Goal: Information Seeking & Learning: Learn about a topic

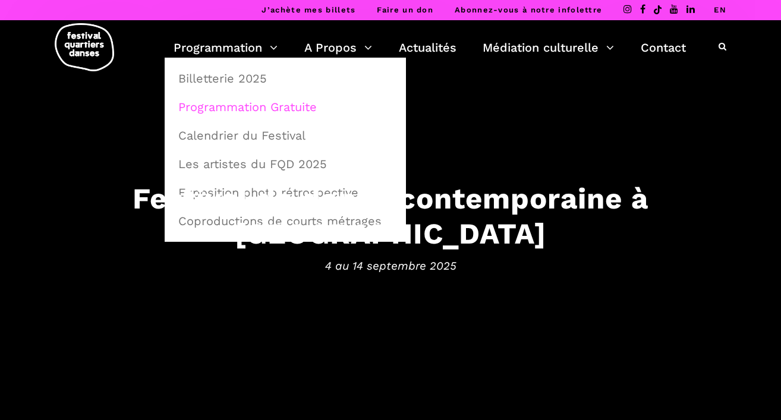
click at [219, 102] on link "Programmation Gratuite" at bounding box center [285, 106] width 228 height 27
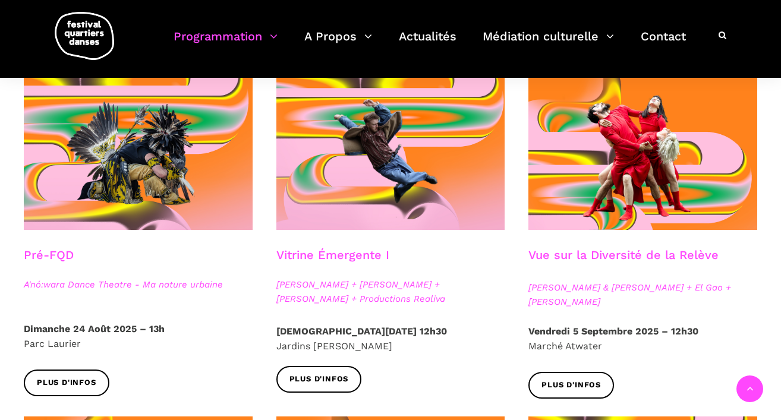
scroll to position [297, 0]
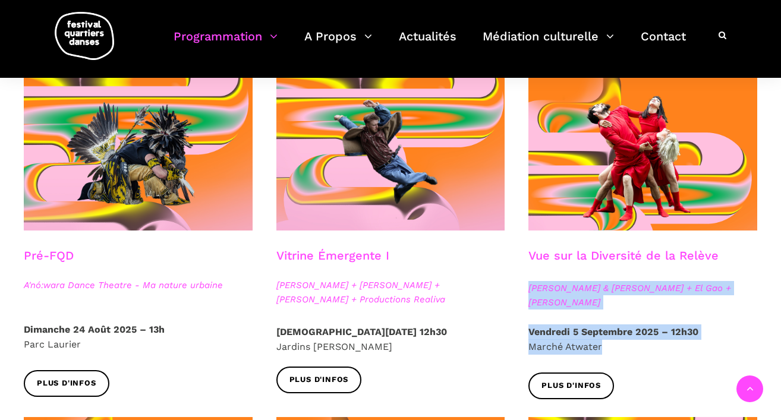
drag, startPoint x: 612, startPoint y: 347, endPoint x: 522, endPoint y: 291, distance: 106.1
click at [522, 291] on div "Vue sur la Diversité de la Relève Athena Lucie Assamba & Leah Danga + El Gao + …" at bounding box center [643, 247] width 253 height 340
copy div "Athena Lucie Assamba & Leah Danga + El Gao + Rameez Karim Vendredi 5 Septembre …"
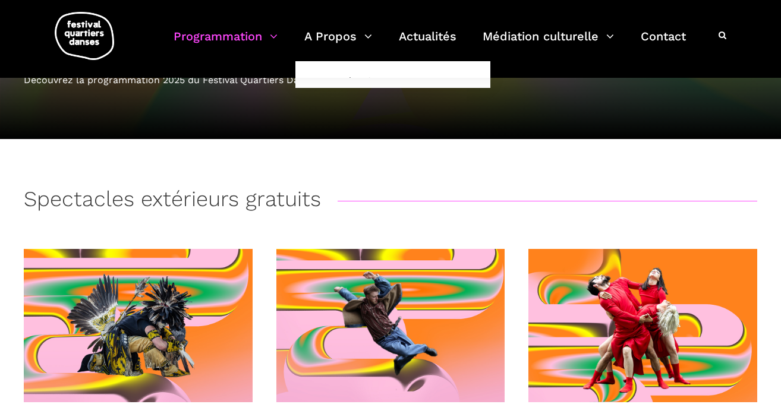
scroll to position [0, 0]
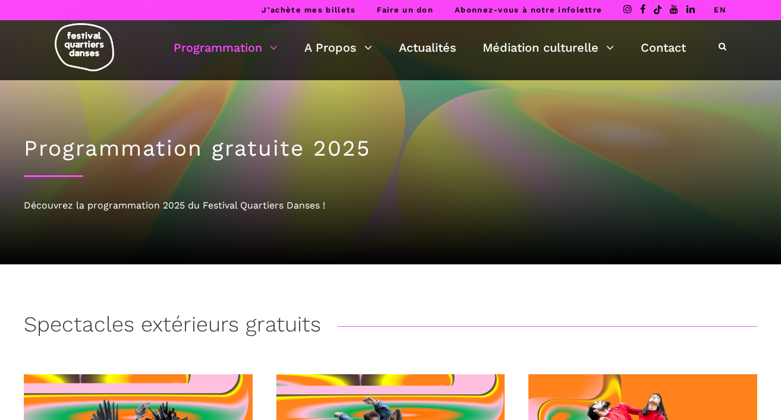
click at [723, 10] on link "EN" at bounding box center [720, 9] width 12 height 9
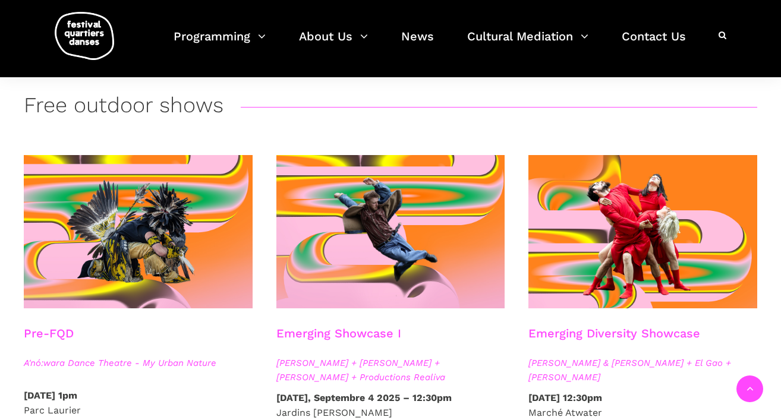
scroll to position [231, 0]
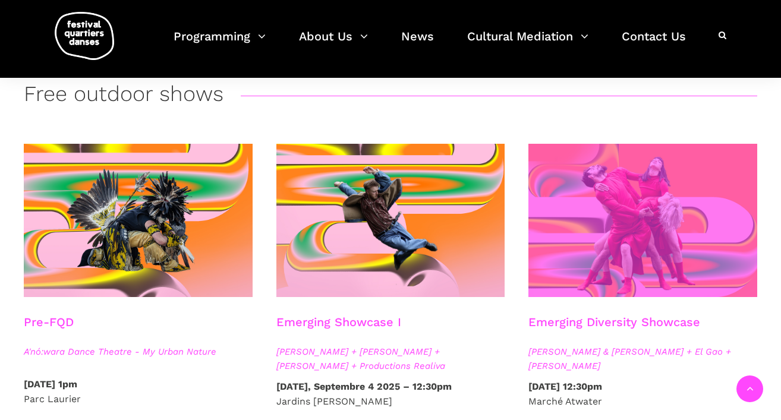
click at [653, 210] on span at bounding box center [643, 220] width 229 height 153
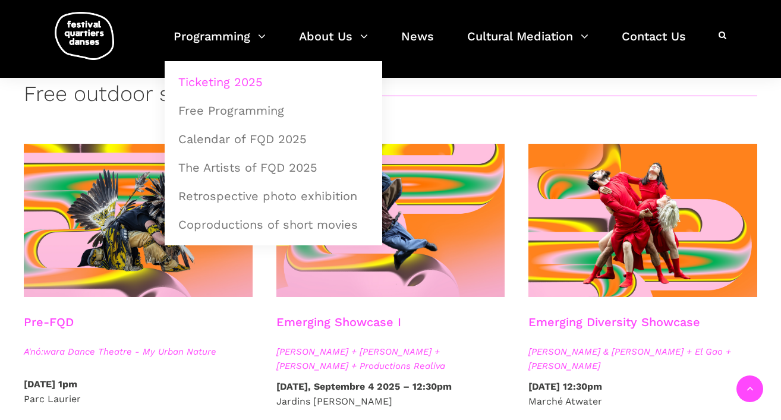
click at [205, 76] on link "Ticketing 2025" at bounding box center [273, 81] width 205 height 27
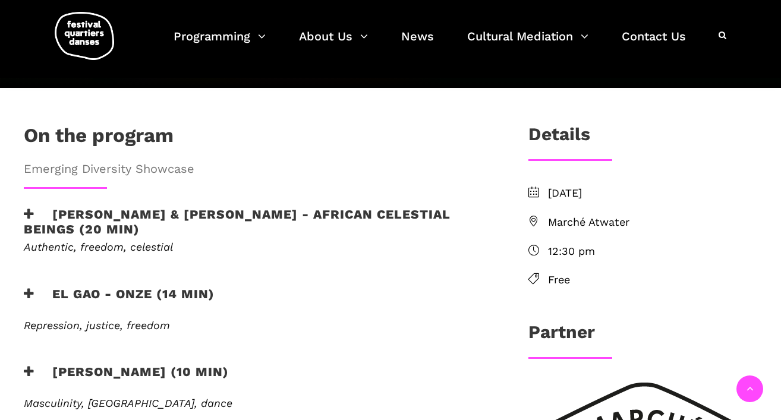
scroll to position [330, 0]
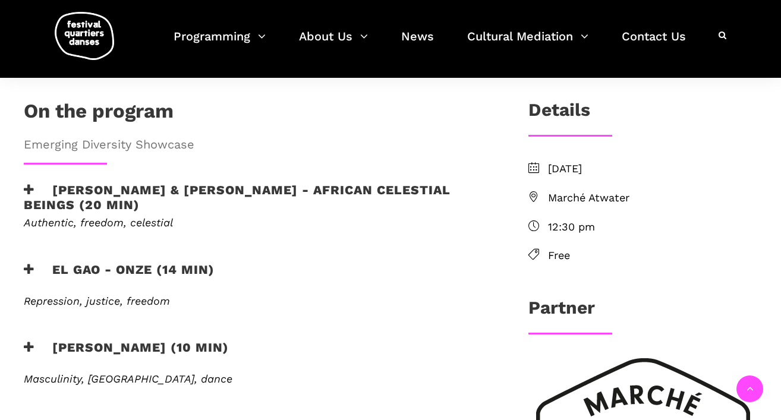
click at [147, 262] on h3 "EL GAO - ONZE (14 min)" at bounding box center [119, 277] width 191 height 30
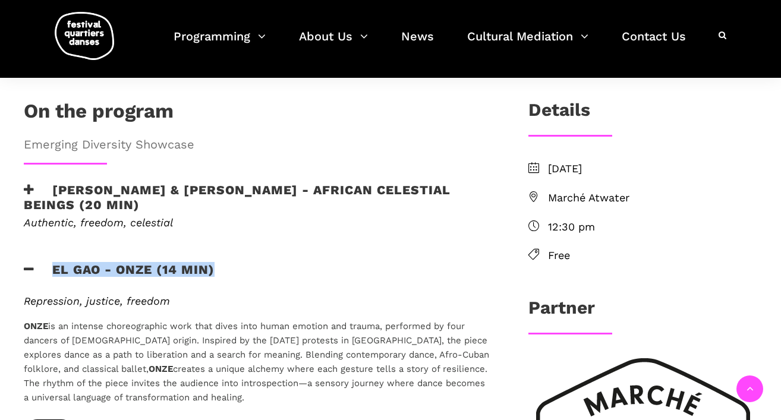
drag, startPoint x: 221, startPoint y: 228, endPoint x: 52, endPoint y: 231, distance: 168.9
click at [52, 262] on div "EL GAO - ONZE (14 min)" at bounding box center [257, 277] width 466 height 30
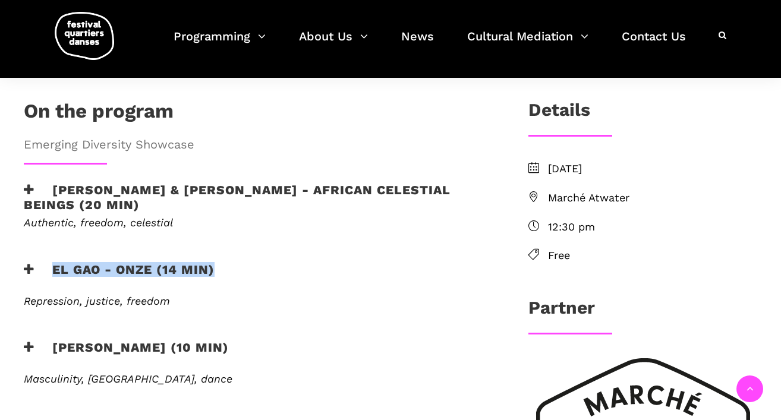
copy h3 "EL GAO - ONZE (14 min)"
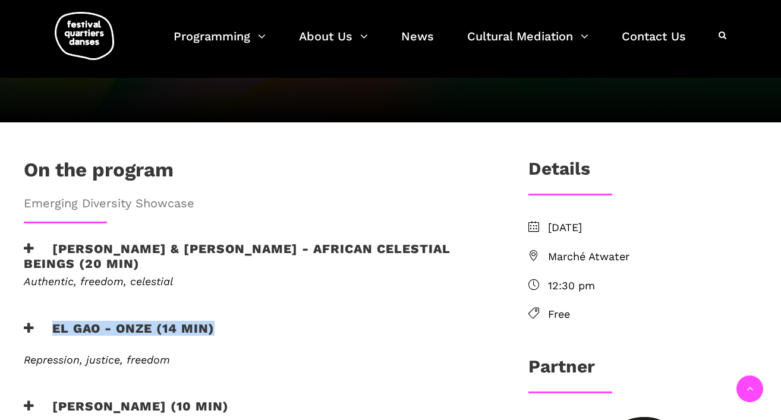
scroll to position [256, 0]
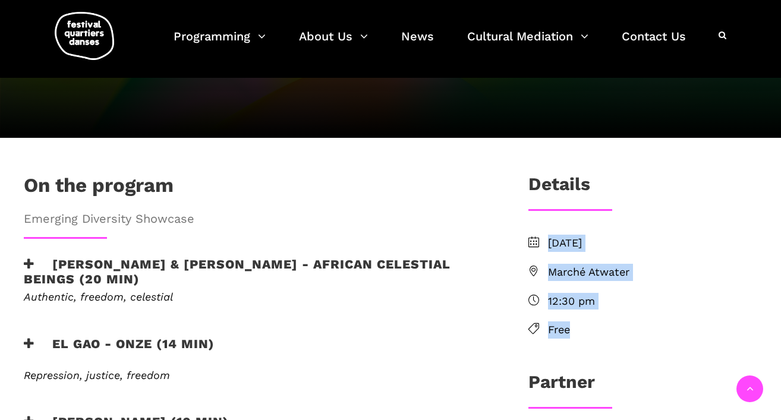
drag, startPoint x: 585, startPoint y: 295, endPoint x: 537, endPoint y: 212, distance: 95.7
click at [537, 235] on ul "Friday, september 5 2025 Marché Atwater 12:30 pm Free" at bounding box center [643, 287] width 229 height 104
copy ul "Friday, september 5 2025 Marché Atwater 12:30 pm Free"
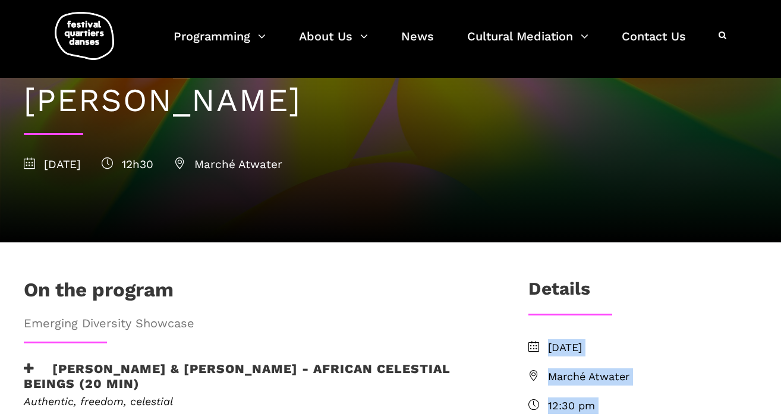
scroll to position [131, 0]
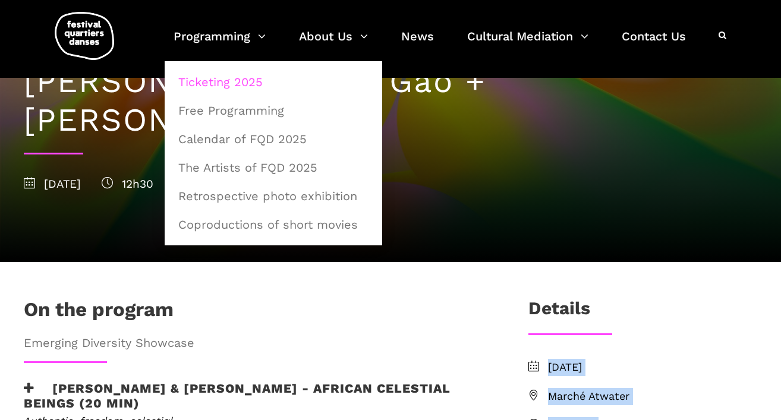
click at [214, 79] on link "Ticketing 2025" at bounding box center [273, 81] width 205 height 27
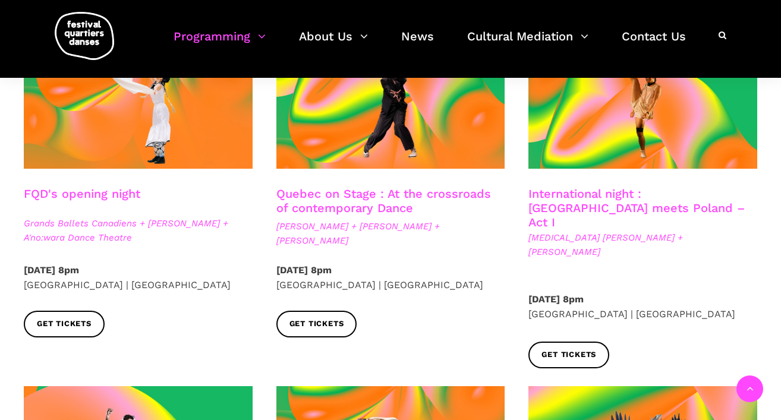
scroll to position [359, 0]
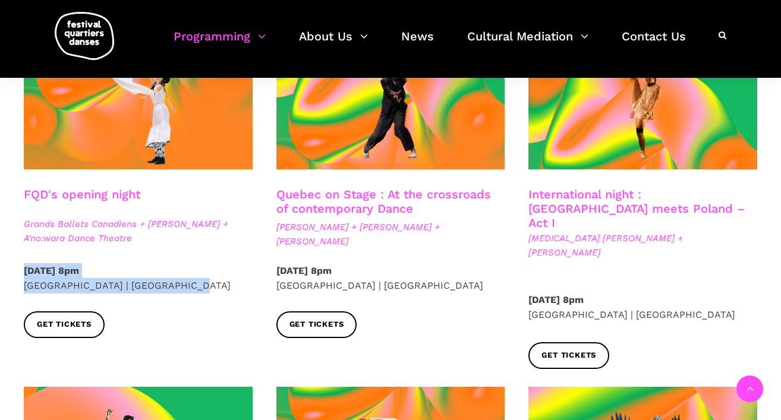
drag, startPoint x: 179, startPoint y: 287, endPoint x: 22, endPoint y: 274, distance: 157.5
click at [22, 274] on div "Thursday, September 4 2025 – 8pm Cinquième Salle | Place des Arts" at bounding box center [138, 287] width 253 height 48
copy p "Thursday, September 4 2025 – 8pm Cinquième Salle | Place des Arts"
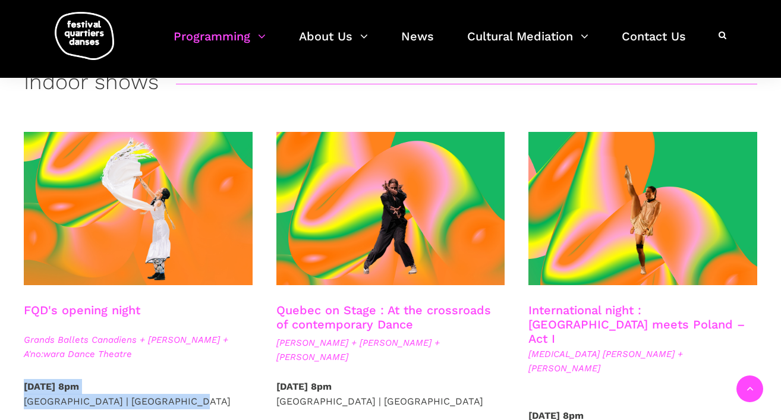
scroll to position [243, 0]
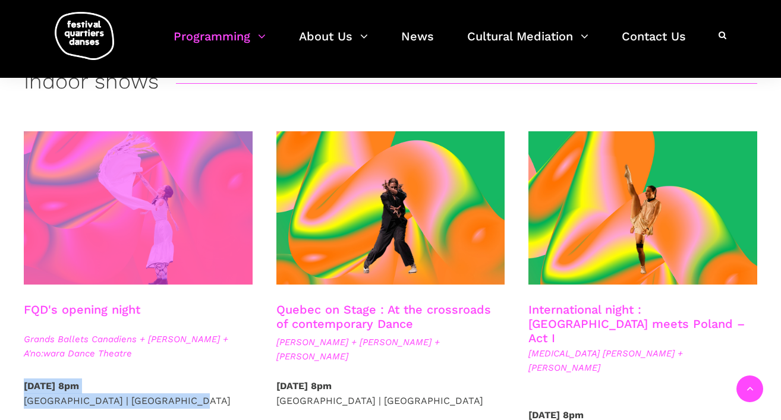
click at [125, 231] on span at bounding box center [138, 207] width 229 height 153
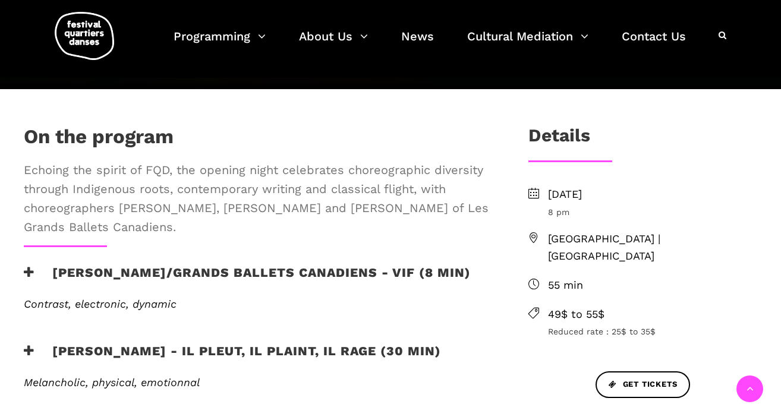
scroll to position [419, 0]
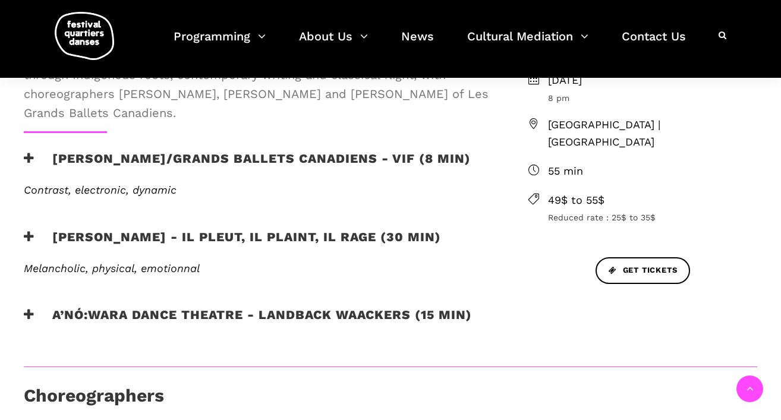
drag, startPoint x: 461, startPoint y: 236, endPoint x: 59, endPoint y: 231, distance: 402.6
click at [59, 231] on div "Charles Brecard - Il pleut, il plaint, il rage (30 min)" at bounding box center [257, 245] width 466 height 30
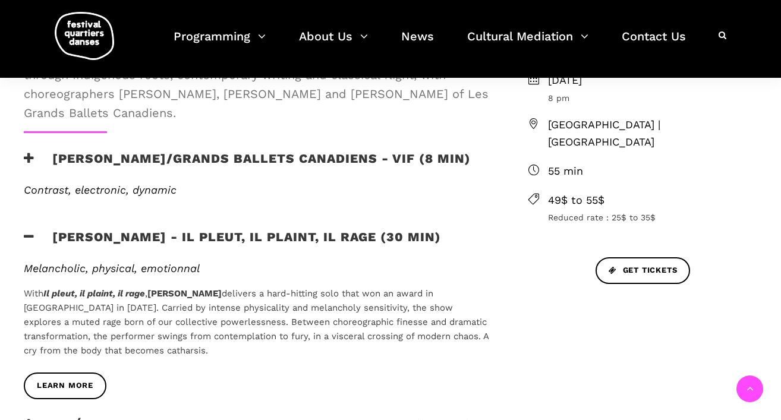
copy h3 "Charles Brecard - Il pleut, il plaint, il rage (30 min)"
click at [106, 234] on h3 "Charles Brecard - Il pleut, il plaint, il rage (30 min)" at bounding box center [232, 245] width 417 height 30
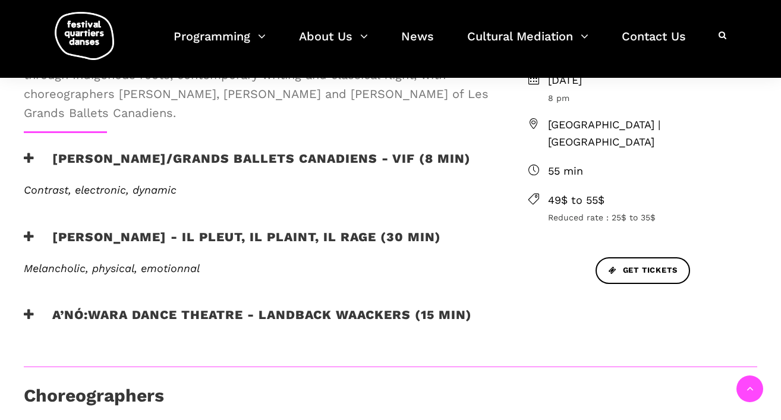
click at [93, 254] on h3 "Charles Brecard - Il pleut, il plaint, il rage (30 min)" at bounding box center [232, 245] width 417 height 30
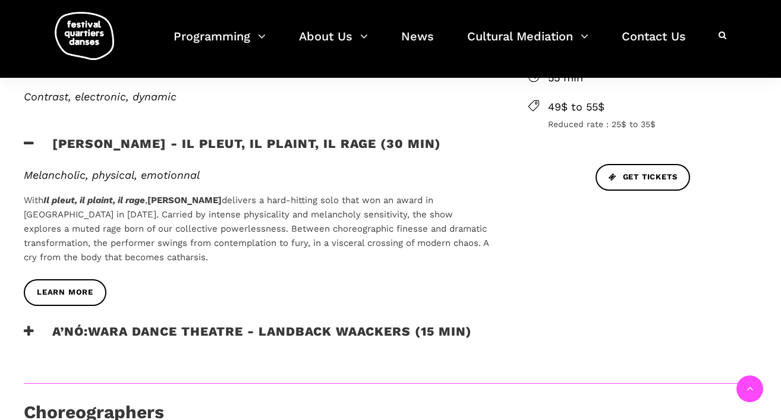
scroll to position [511, 0]
click at [67, 289] on span "learn more" at bounding box center [65, 293] width 56 height 12
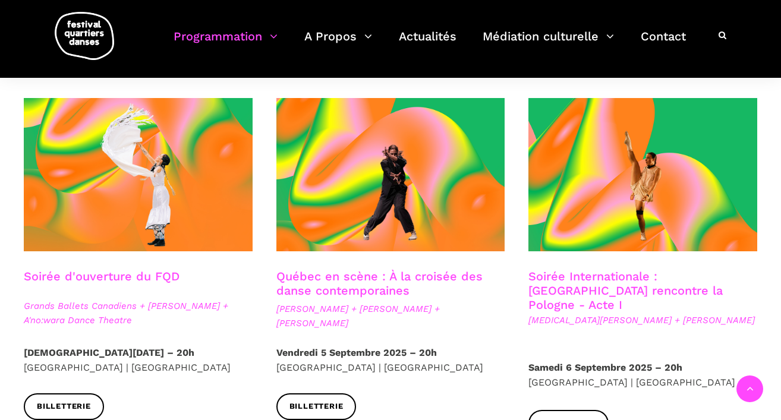
scroll to position [271, 0]
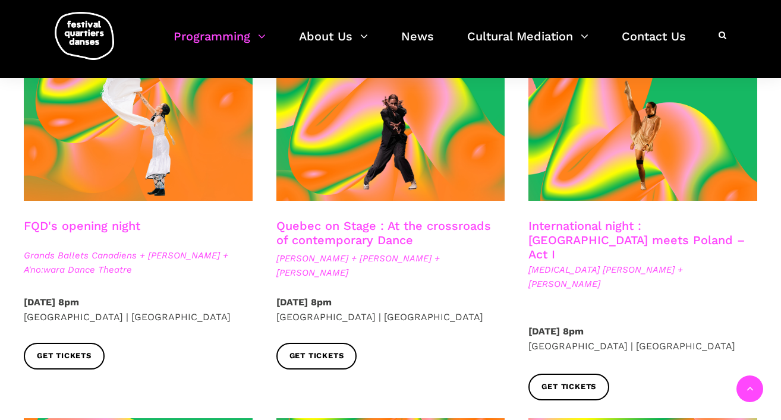
scroll to position [328, 0]
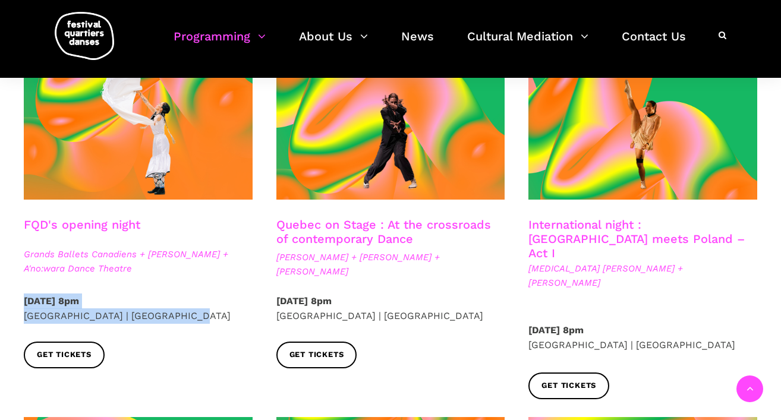
drag, startPoint x: 182, startPoint y: 320, endPoint x: 17, endPoint y: 306, distance: 165.3
click at [17, 306] on div "Thursday, September 4 2025 – 8pm Cinquième Salle | Place des Arts" at bounding box center [138, 318] width 253 height 48
copy p "Thursday, September 4 2025 – 8pm Cinquième Salle | Place des Arts"
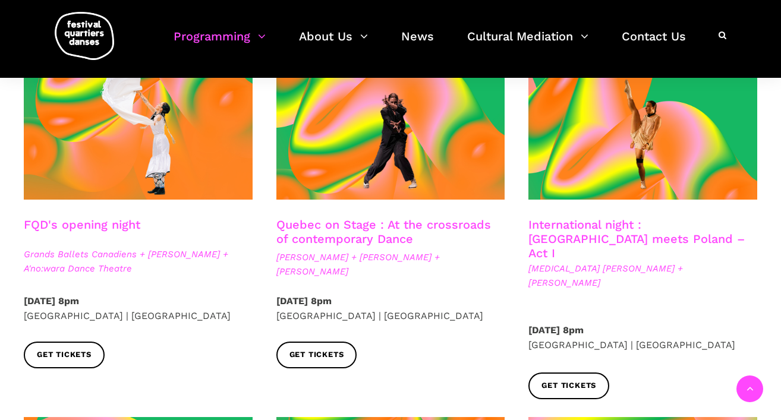
click at [83, 253] on span "Grands Ballets Canadiens + Charles Brecard + A'no:wara Dance Theatre" at bounding box center [138, 261] width 229 height 29
click at [74, 219] on link "FQD's opening night" at bounding box center [82, 225] width 117 height 14
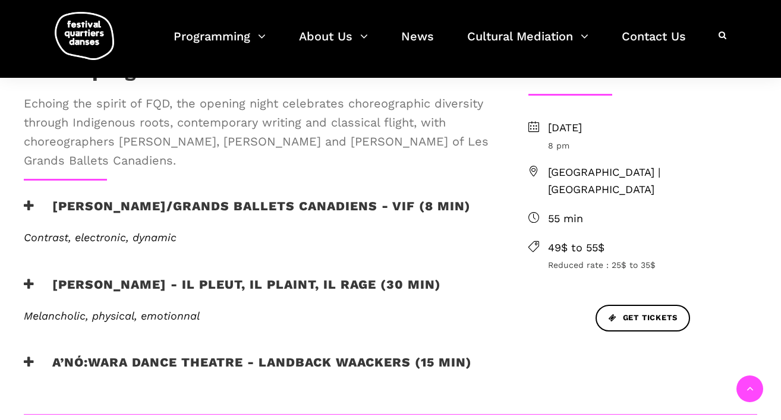
scroll to position [372, 0]
click at [147, 206] on h3 "Etienne Delorme/Grands Ballets Canadiens - Vif (8 min)" at bounding box center [247, 213] width 447 height 30
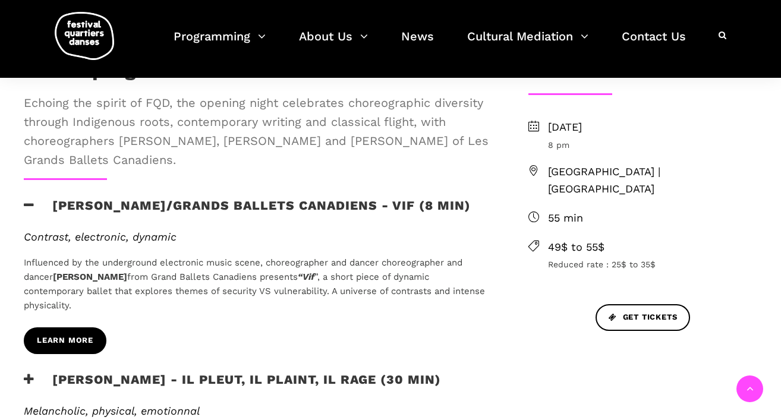
click at [83, 337] on span "learn more" at bounding box center [65, 341] width 56 height 12
drag, startPoint x: 484, startPoint y: 205, endPoint x: 46, endPoint y: 206, distance: 438.2
click at [46, 206] on div "Etienne Delorme/Grands Ballets Canadiens - Vif (8 min)" at bounding box center [257, 213] width 466 height 30
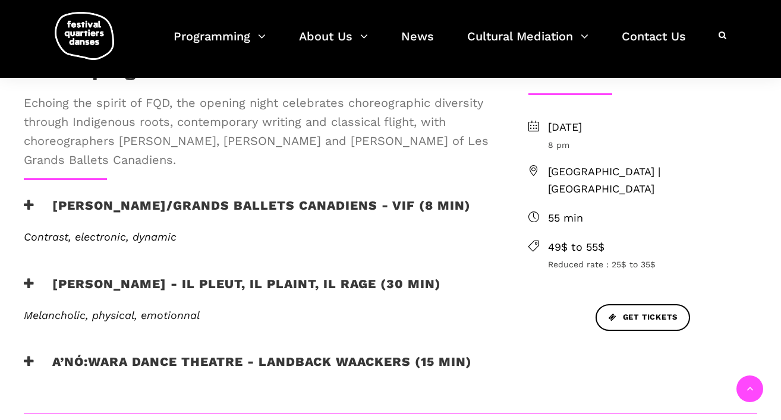
copy h3 "Etienne Delorme/Grands Ballets Canadiens - Vif (8 min)"
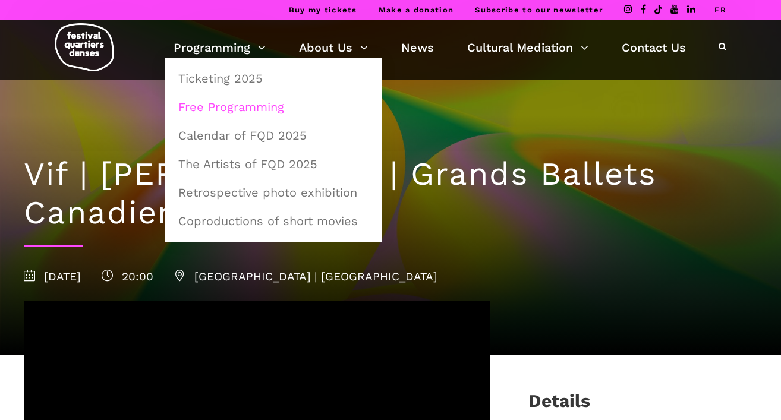
click at [227, 101] on link "Free Programming" at bounding box center [273, 106] width 205 height 27
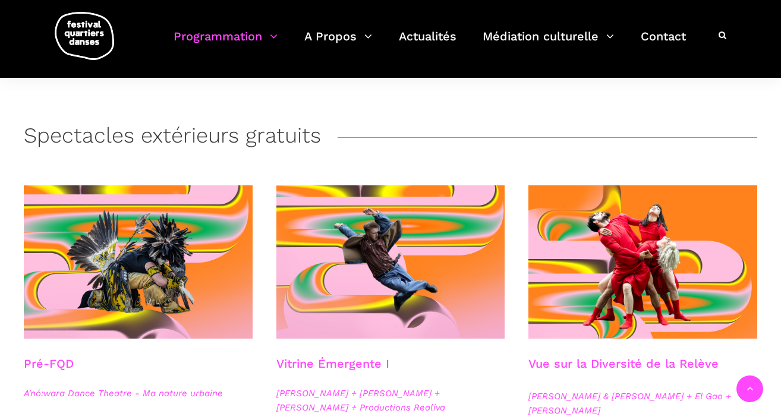
scroll to position [314, 0]
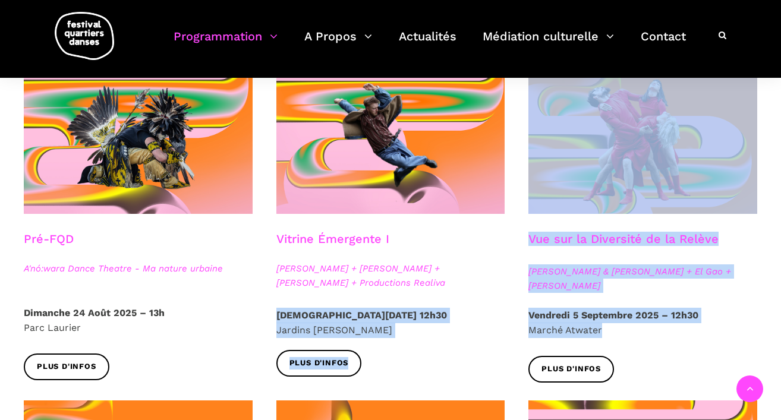
drag, startPoint x: 618, startPoint y: 331, endPoint x: 516, endPoint y: 316, distance: 103.3
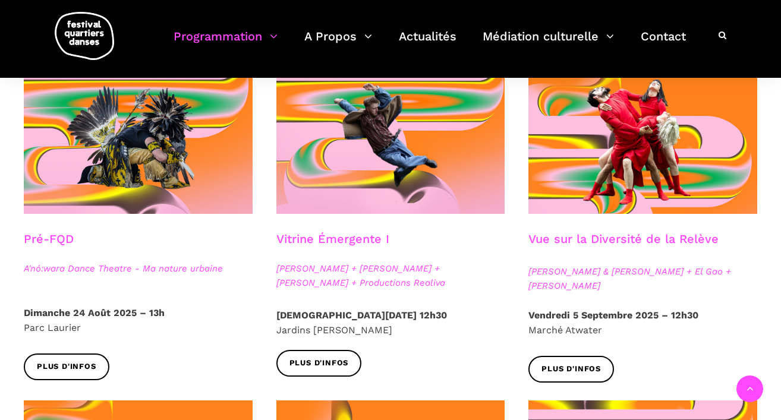
click at [611, 329] on p "[DATE] 12h30 Marché Atwater" at bounding box center [643, 323] width 229 height 30
drag, startPoint x: 611, startPoint y: 329, endPoint x: 518, endPoint y: 317, distance: 93.5
click at [518, 317] on div "[DATE] 12h30 Marché Atwater" at bounding box center [643, 332] width 253 height 48
copy p "[DATE] 12h30 Marché Atwater"
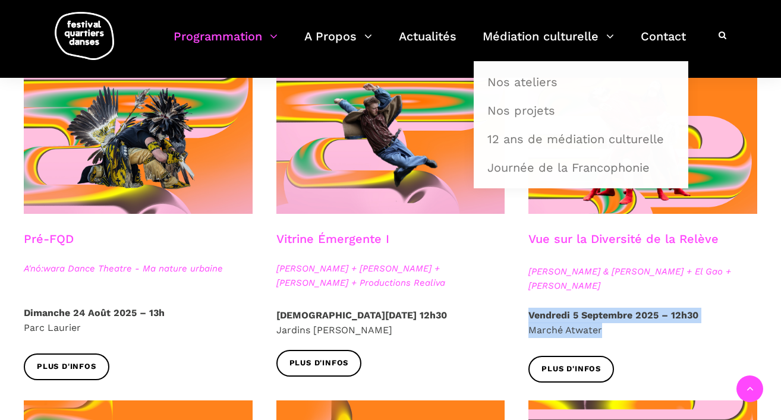
scroll to position [0, 0]
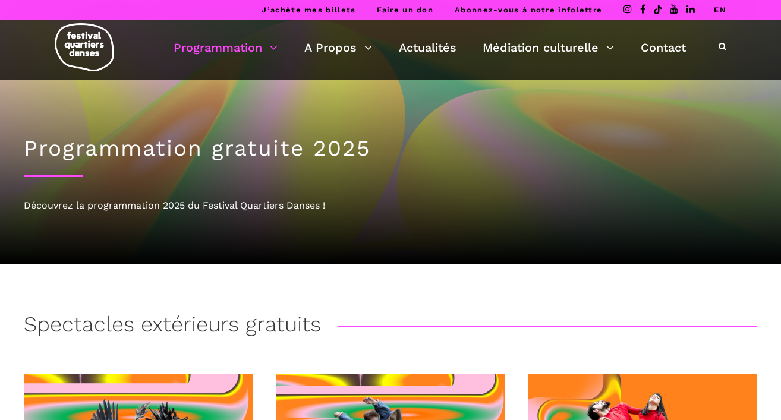
click at [717, 11] on link "EN" at bounding box center [720, 9] width 12 height 9
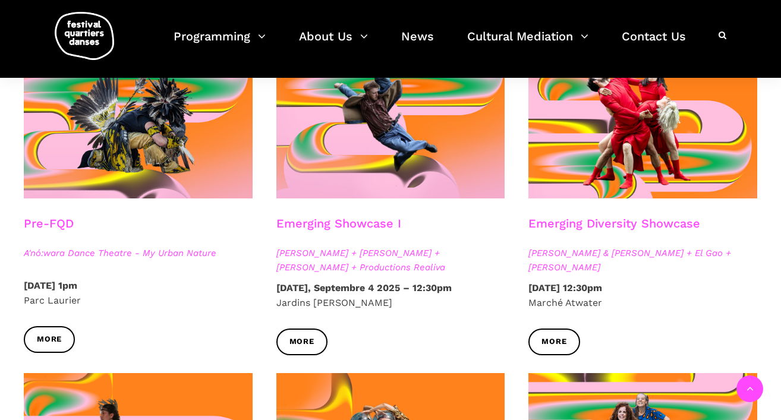
scroll to position [334, 0]
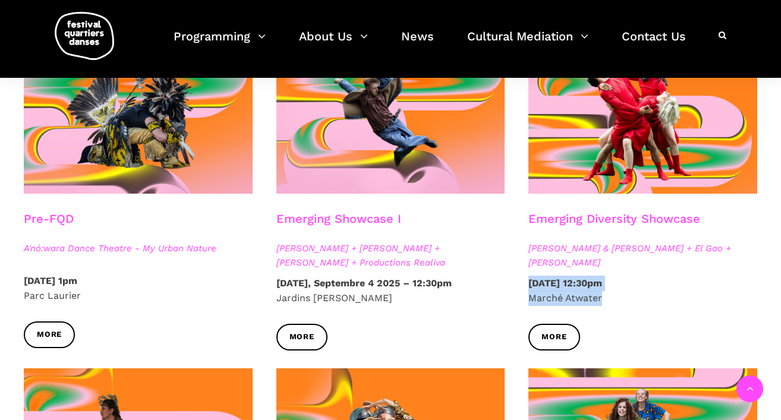
drag, startPoint x: 609, startPoint y: 301, endPoint x: 524, endPoint y: 284, distance: 86.8
click at [524, 284] on div "[DATE] 12:30pm Marché Atwater" at bounding box center [643, 300] width 253 height 48
copy p "[DATE] 12:30pm Marché Atwater"
